Goal: Task Accomplishment & Management: Use online tool/utility

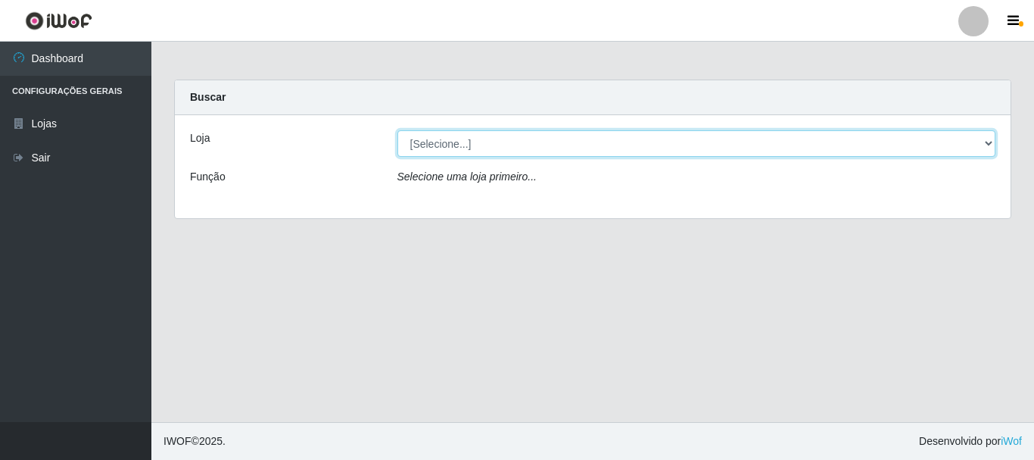
click at [485, 148] on select "[Selecione...] [GEOGRAPHIC_DATA] [GEOGRAPHIC_DATA]" at bounding box center [697, 143] width 599 height 27
select select "64"
click at [398, 130] on select "[Selecione...] [GEOGRAPHIC_DATA] [GEOGRAPHIC_DATA]" at bounding box center [697, 143] width 599 height 27
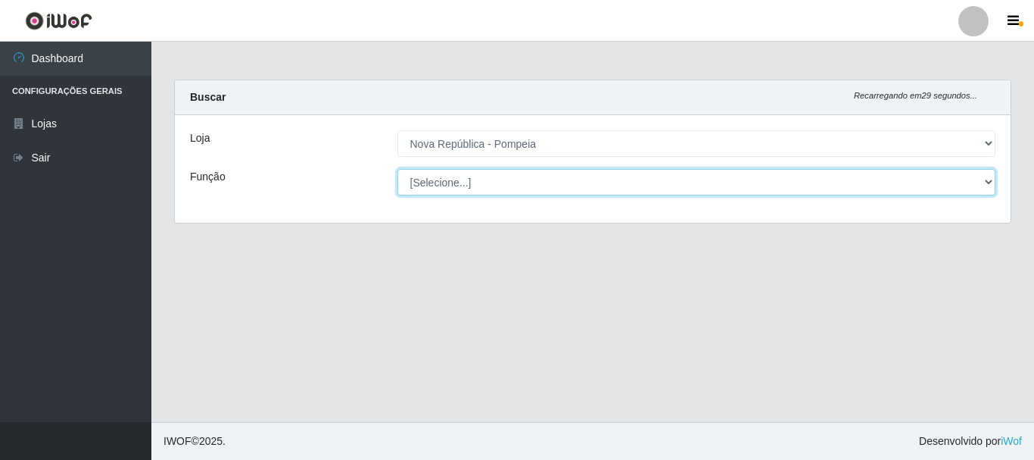
click at [491, 179] on select "[Selecione...] Balconista Operador de Caixa Recepcionista Repositor" at bounding box center [697, 182] width 599 height 27
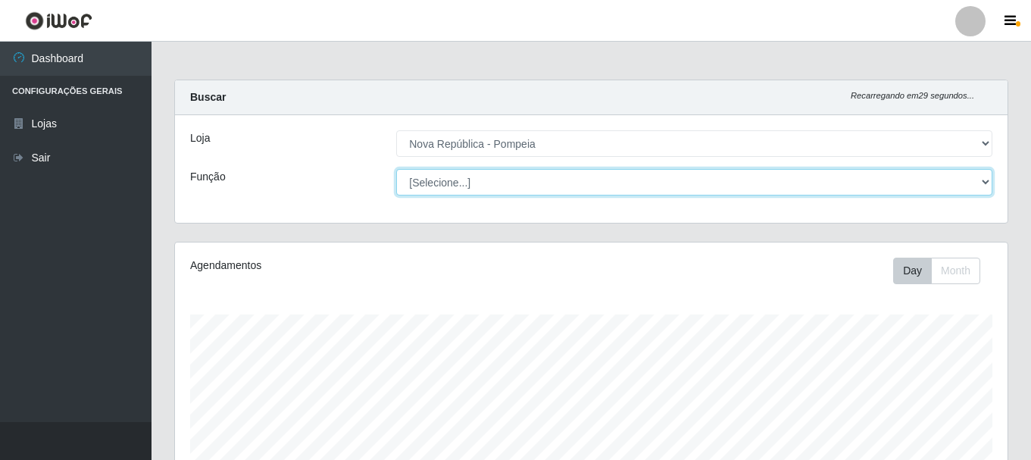
scroll to position [314, 832]
select select "22"
click at [396, 169] on select "[Selecione...] Balconista Operador de Caixa Recepcionista Repositor" at bounding box center [694, 182] width 596 height 27
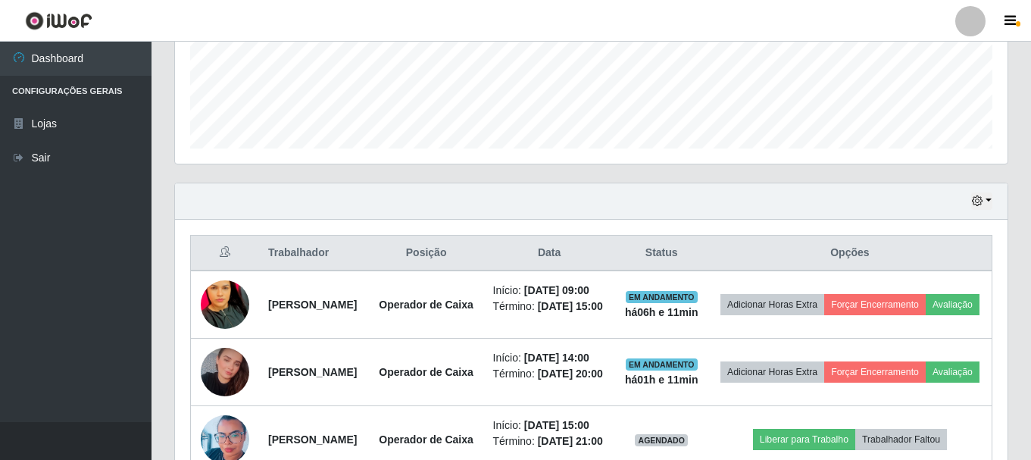
scroll to position [560, 0]
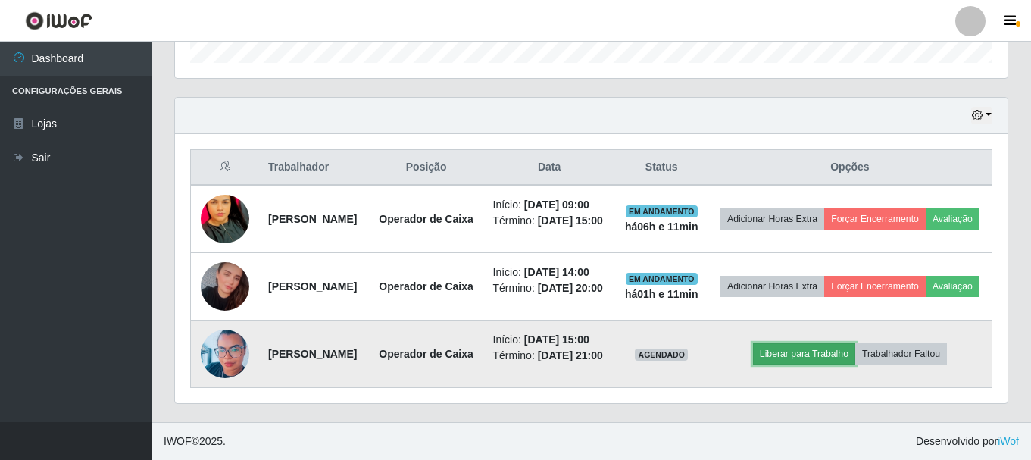
click at [828, 343] on button "Liberar para Trabalho" at bounding box center [804, 353] width 102 height 21
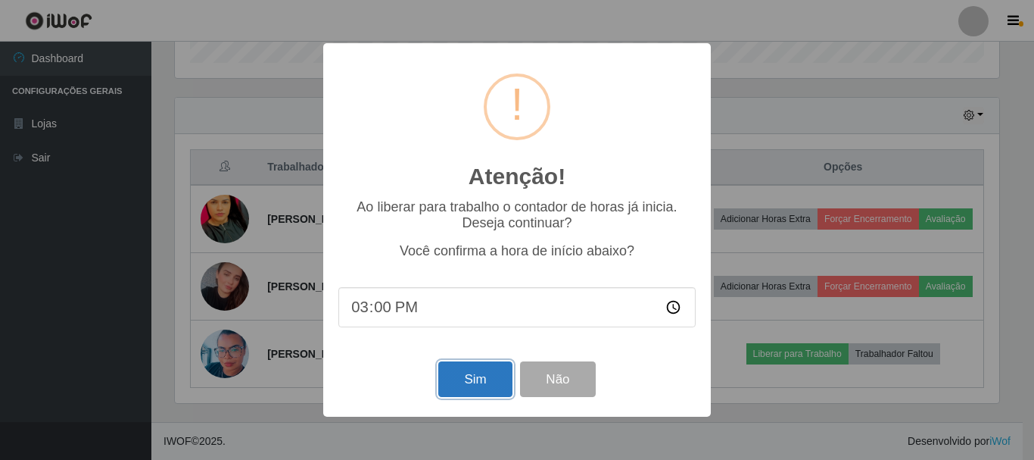
click at [458, 377] on button "Sim" at bounding box center [474, 379] width 73 height 36
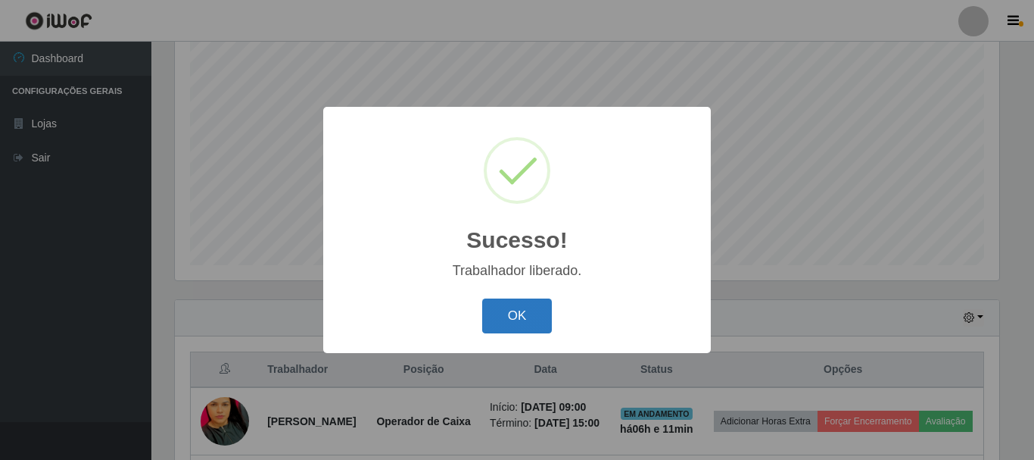
click at [519, 308] on button "OK" at bounding box center [517, 316] width 70 height 36
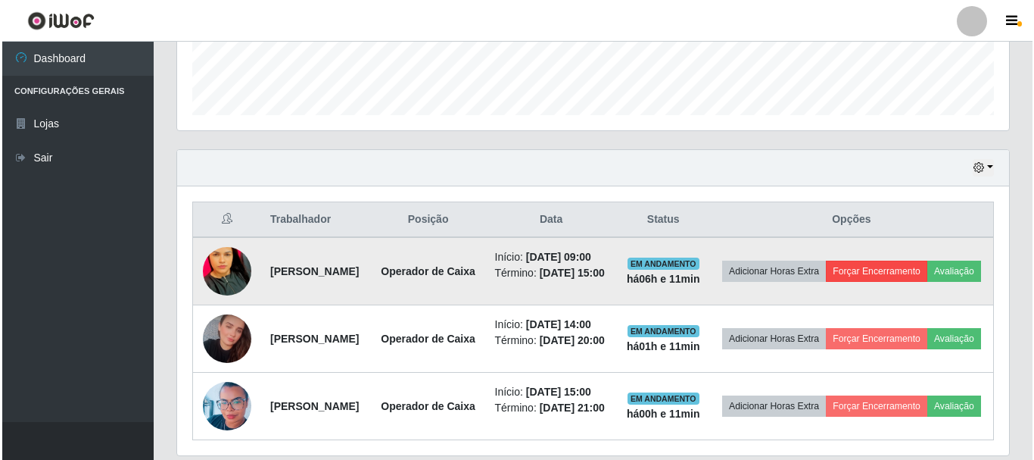
scroll to position [428, 0]
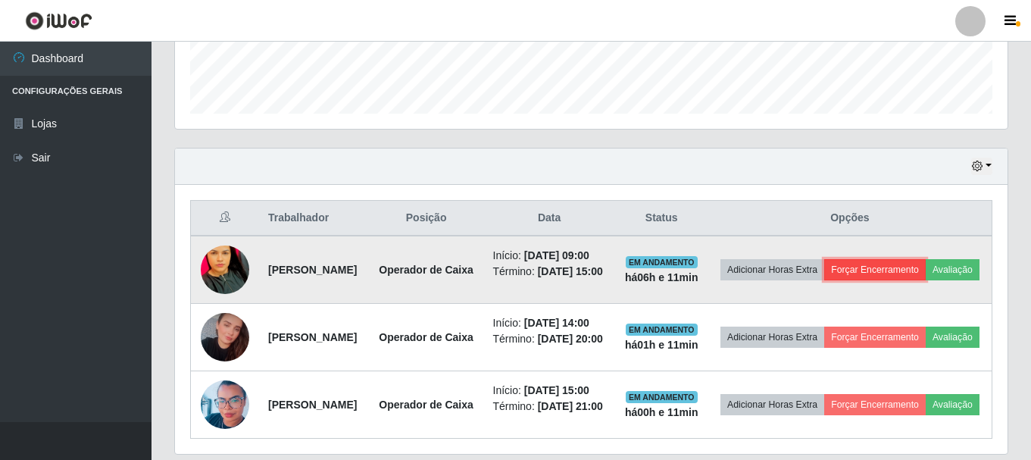
click at [922, 271] on button "Forçar Encerramento" at bounding box center [874, 269] width 101 height 21
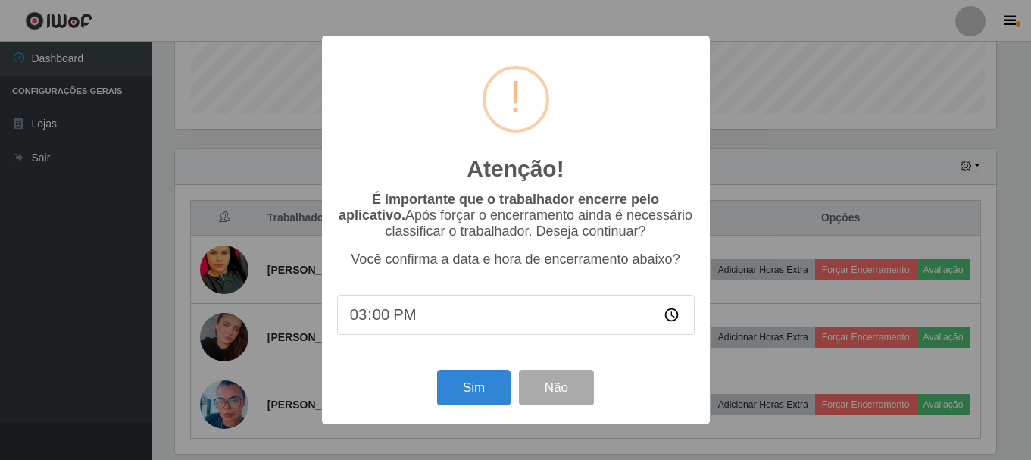
scroll to position [314, 825]
click at [472, 398] on button "Sim" at bounding box center [474, 388] width 73 height 36
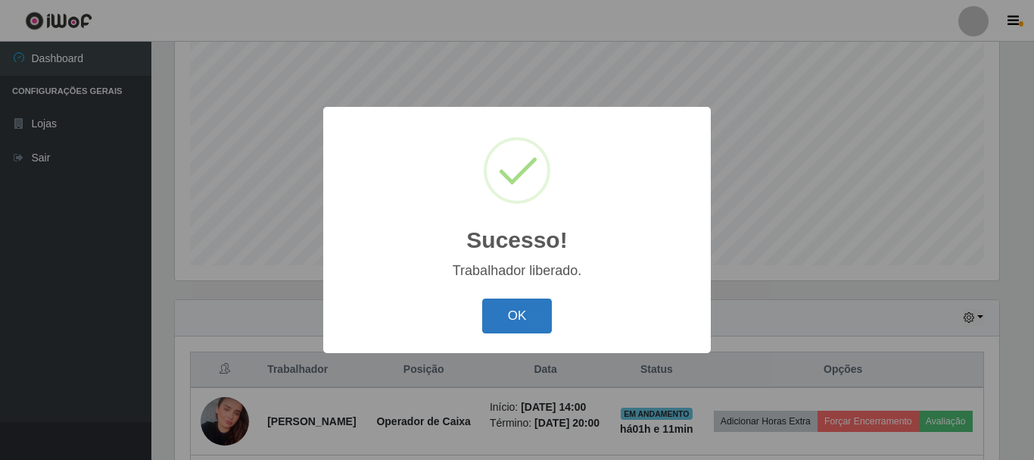
click at [532, 307] on button "OK" at bounding box center [517, 316] width 70 height 36
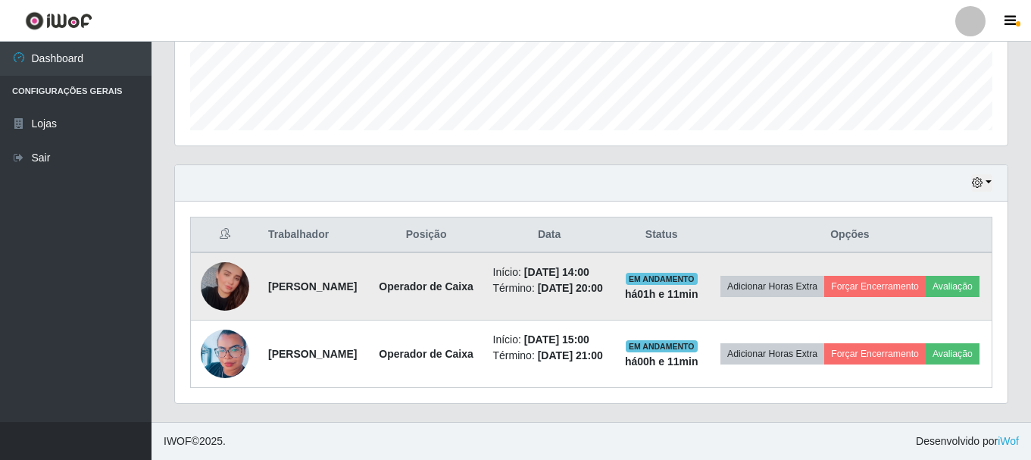
scroll to position [466, 0]
